Goal: Navigation & Orientation: Find specific page/section

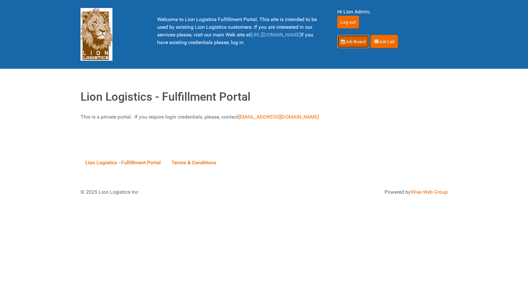
click at [347, 42] on link "Job Board" at bounding box center [353, 41] width 32 height 13
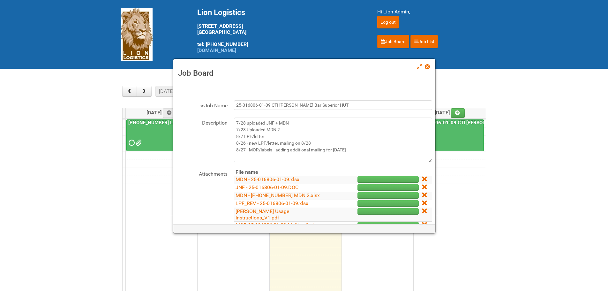
scroll to position [96, 0]
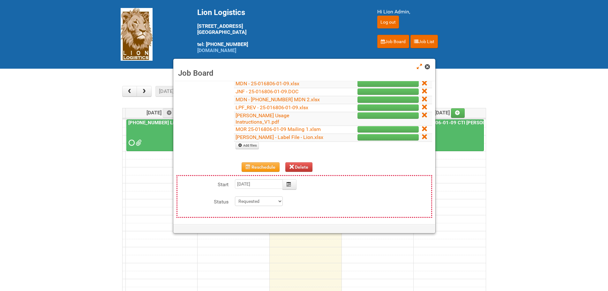
click at [427, 67] on span at bounding box center [427, 67] width 4 height 4
